Goal: Obtain resource: Download file/media

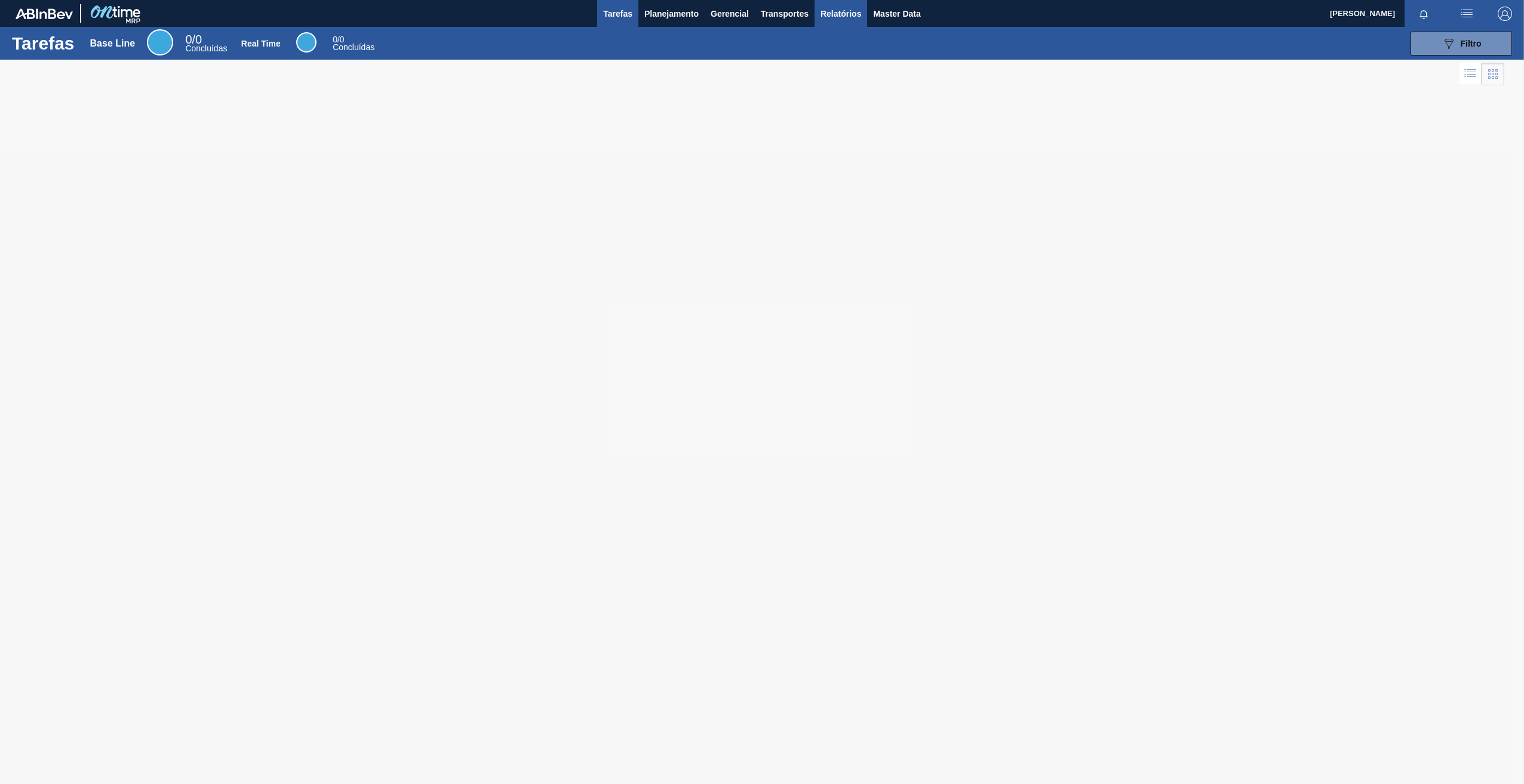
click at [843, 19] on span "Relatórios" at bounding box center [840, 13] width 41 height 14
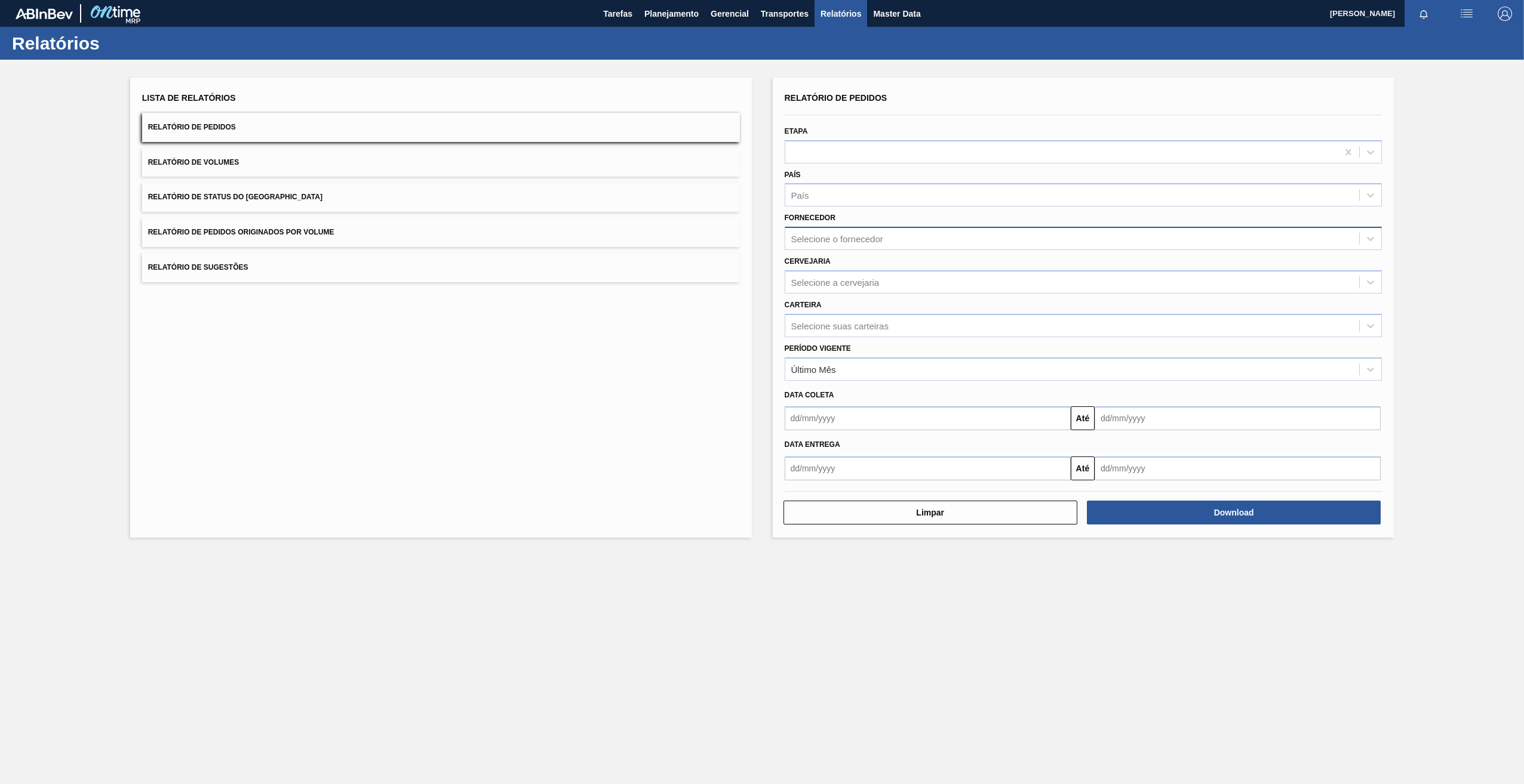
click at [851, 0] on body "Tarefas Planejamento Gerencial Transportes Relatórios Master Data Tawan Da Silv…" at bounding box center [762, 0] width 1524 height 0
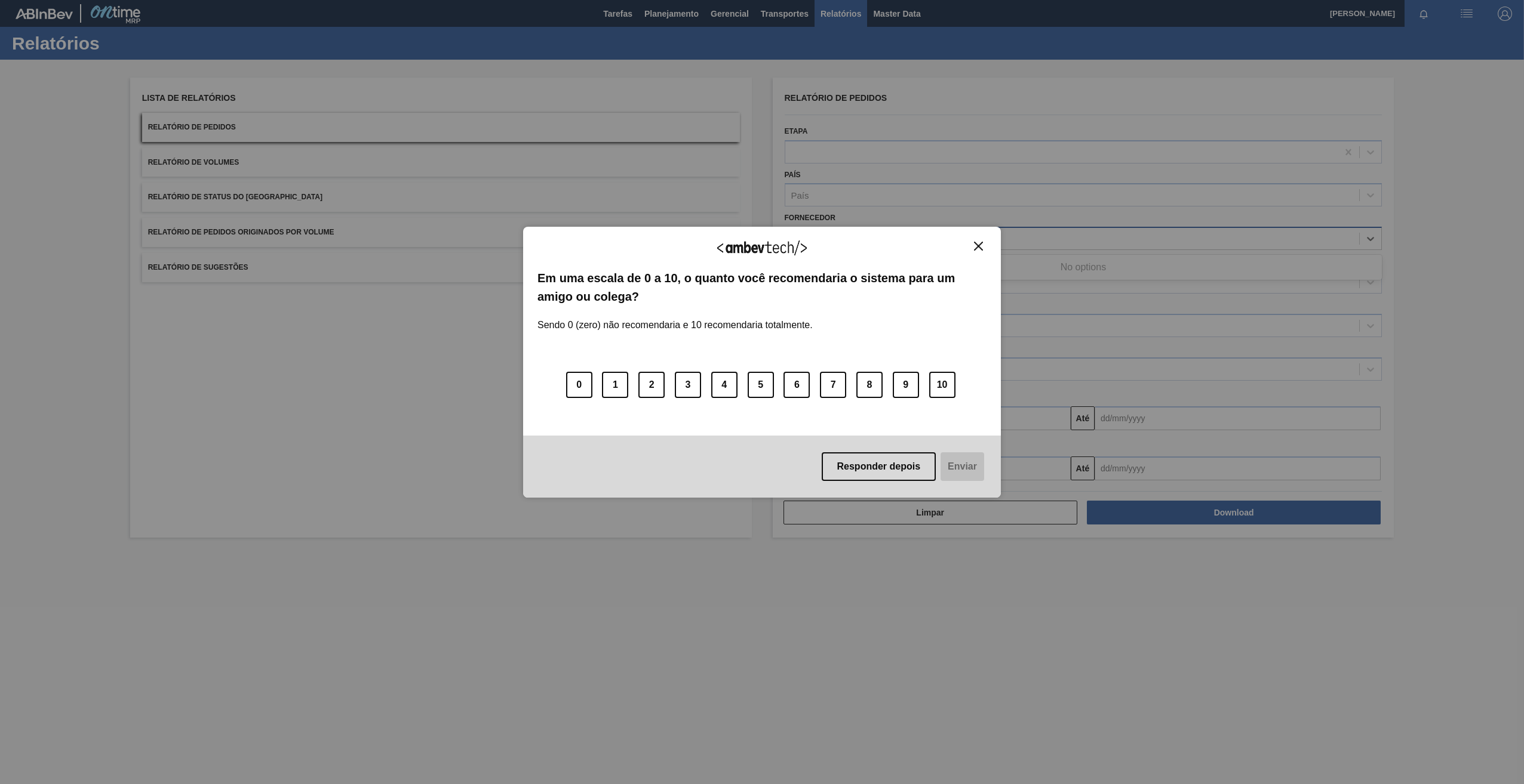
paste input "320622"
type input "320622"
click at [974, 246] on button "Close" at bounding box center [979, 246] width 16 height 10
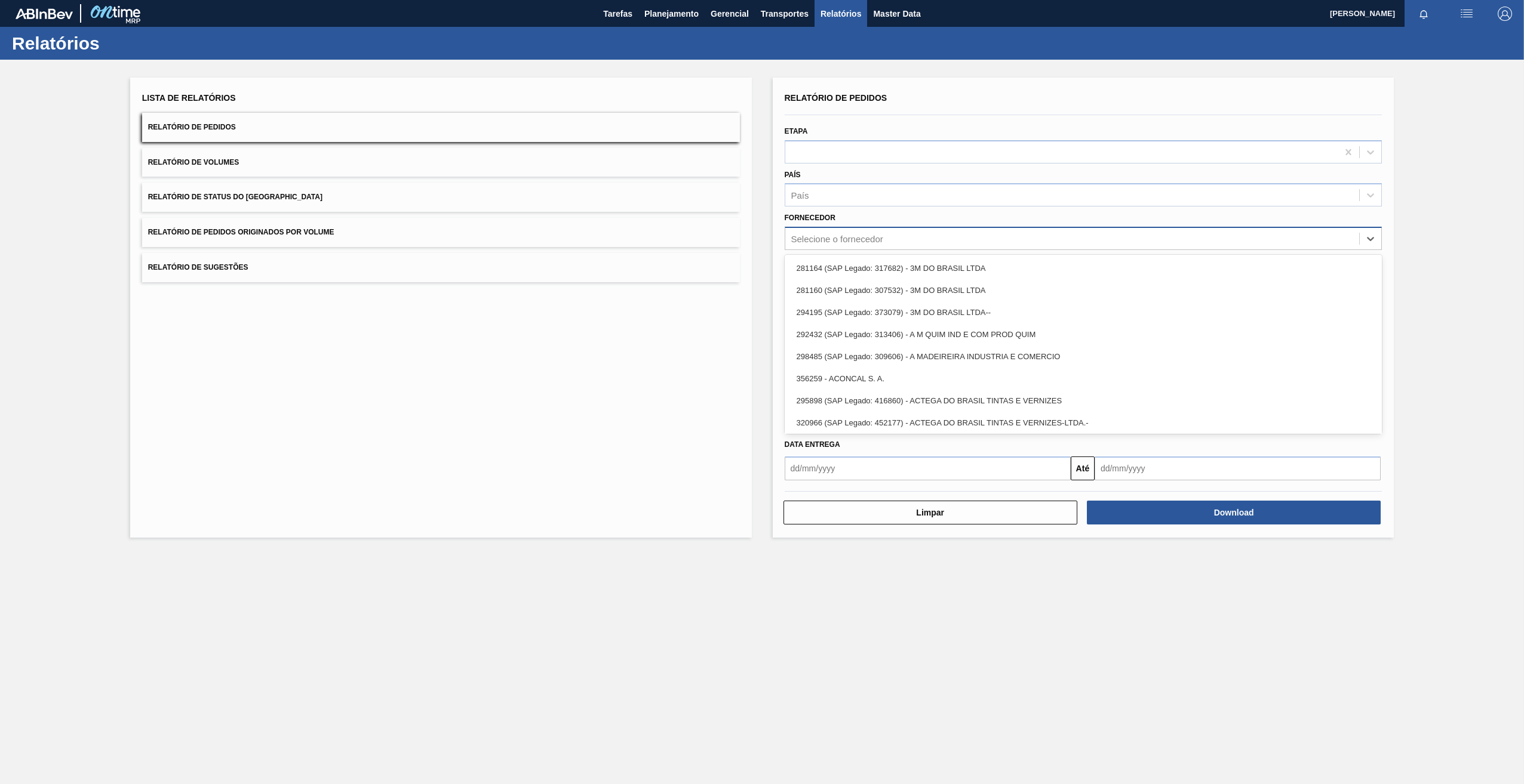
click at [885, 232] on div "Selecione o fornecedor" at bounding box center [1072, 239] width 574 height 17
paste input "320622"
type input "320622"
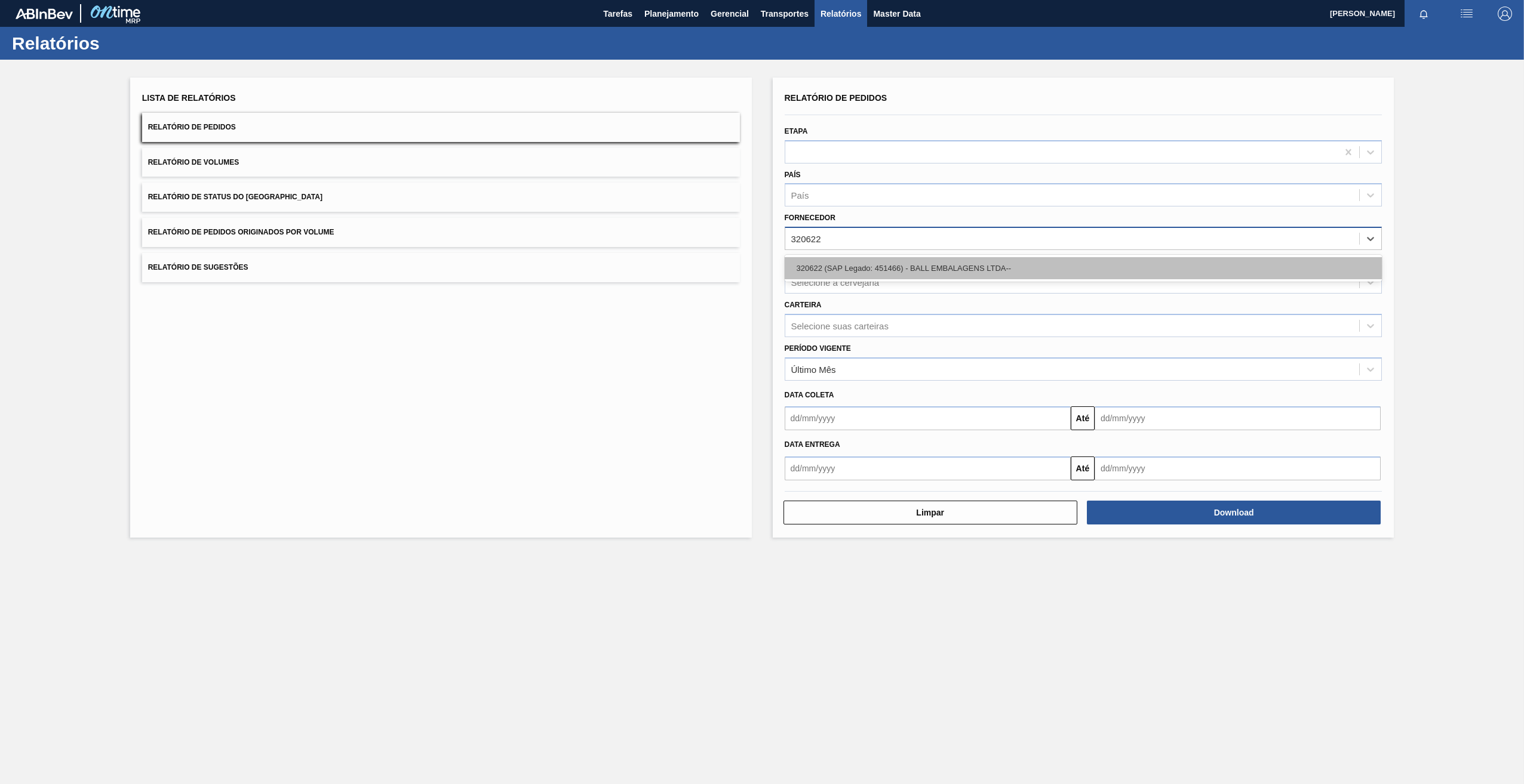
click at [867, 261] on div "320622 (SAP Legado: 451466) - BALL EMBALAGENS LTDA--" at bounding box center [1083, 269] width 598 height 22
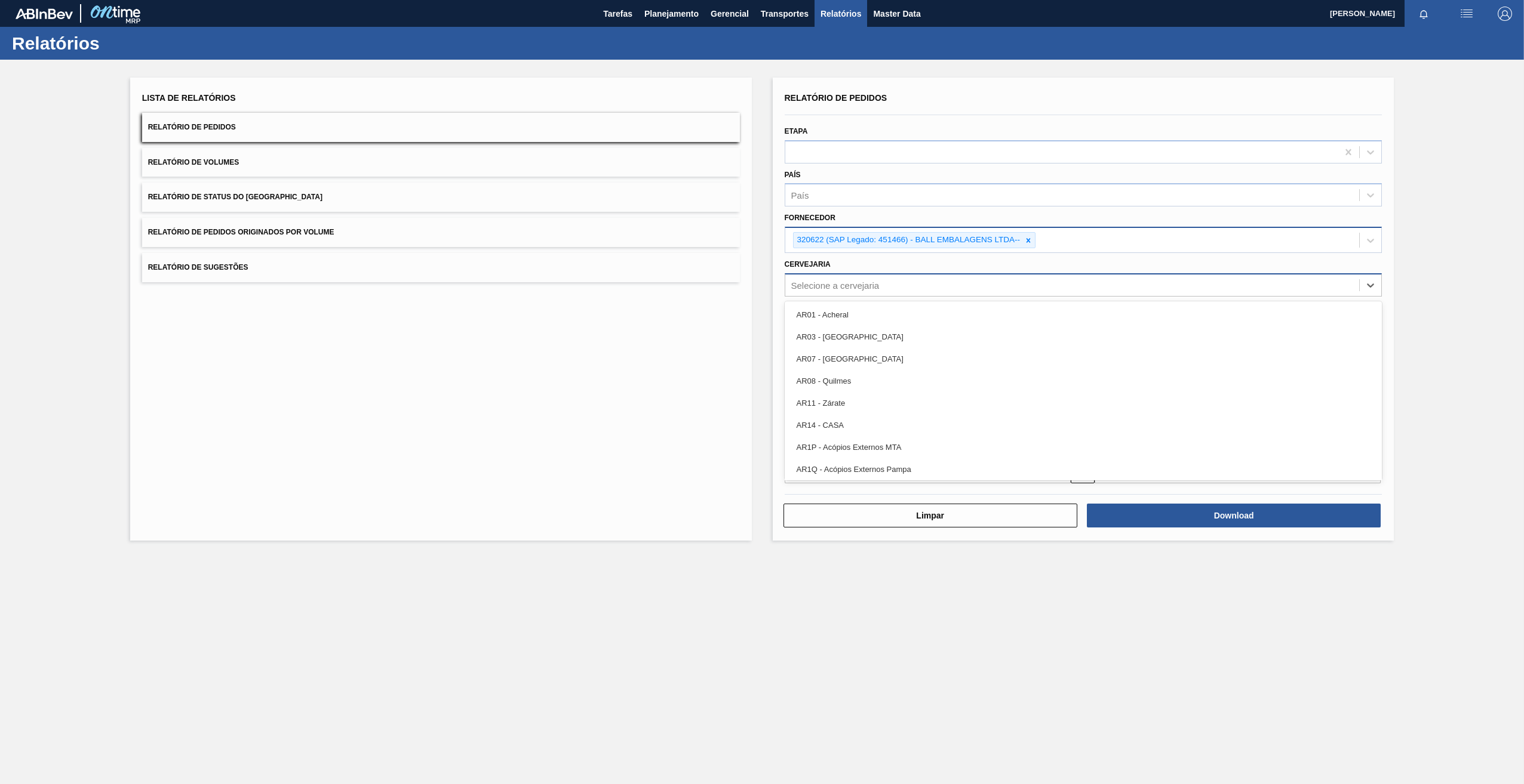
click at [841, 289] on div "Selecione a cervejaria" at bounding box center [835, 285] width 89 height 10
type input "02"
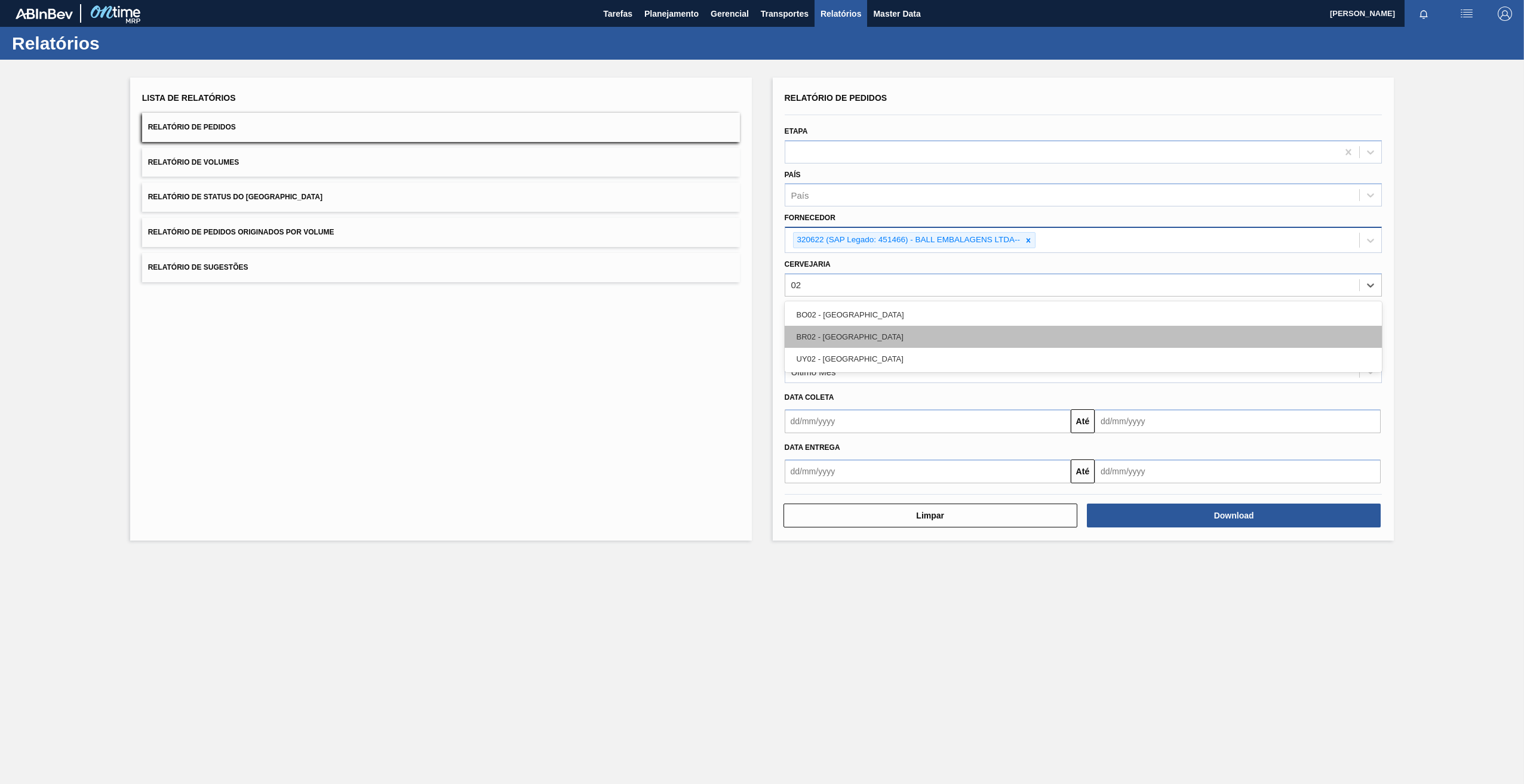
click at [858, 340] on div "BR02 - [GEOGRAPHIC_DATA]" at bounding box center [1083, 337] width 598 height 22
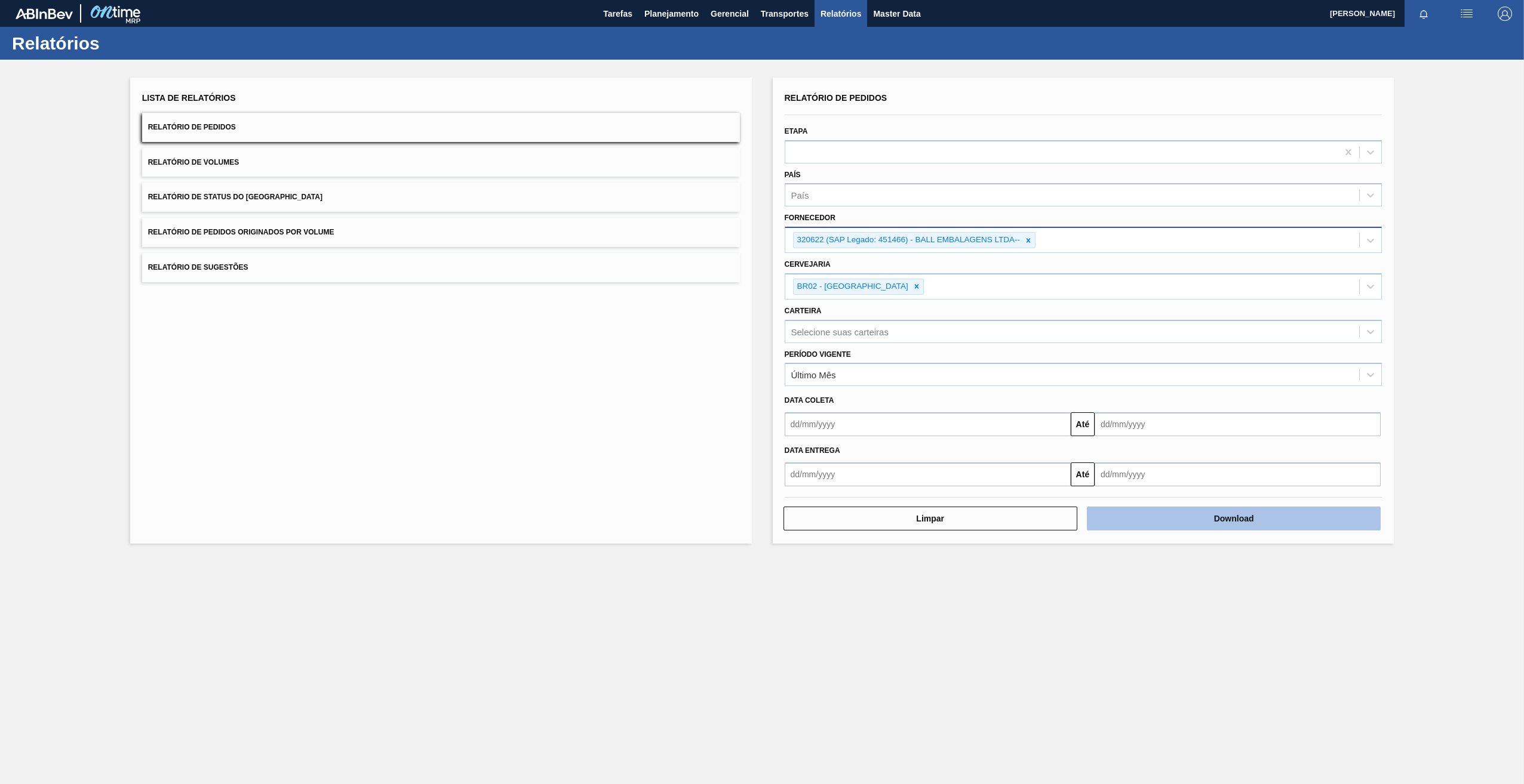
click at [1170, 525] on button "Download" at bounding box center [1233, 518] width 294 height 24
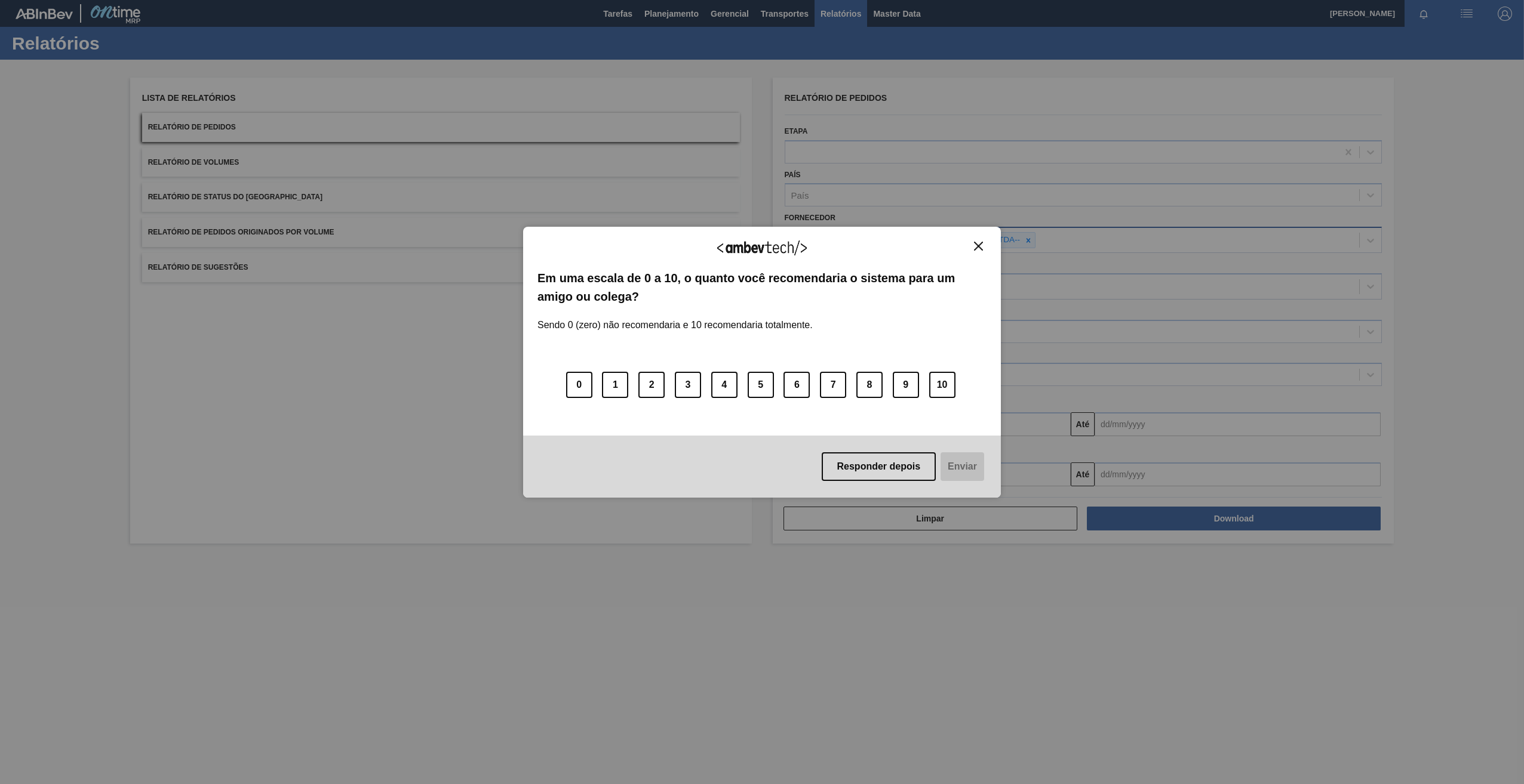
click at [981, 242] on img "Close" at bounding box center [979, 246] width 9 height 9
